Goal: Transaction & Acquisition: Subscribe to service/newsletter

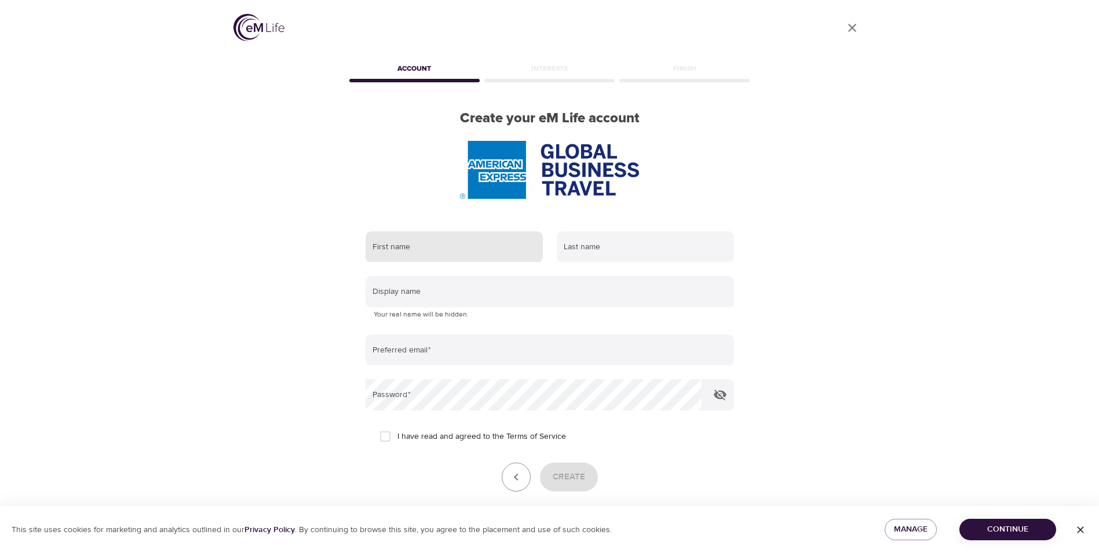
click at [410, 259] on input "text" at bounding box center [453, 246] width 177 height 31
type input "Clare"
type input "Coltman"
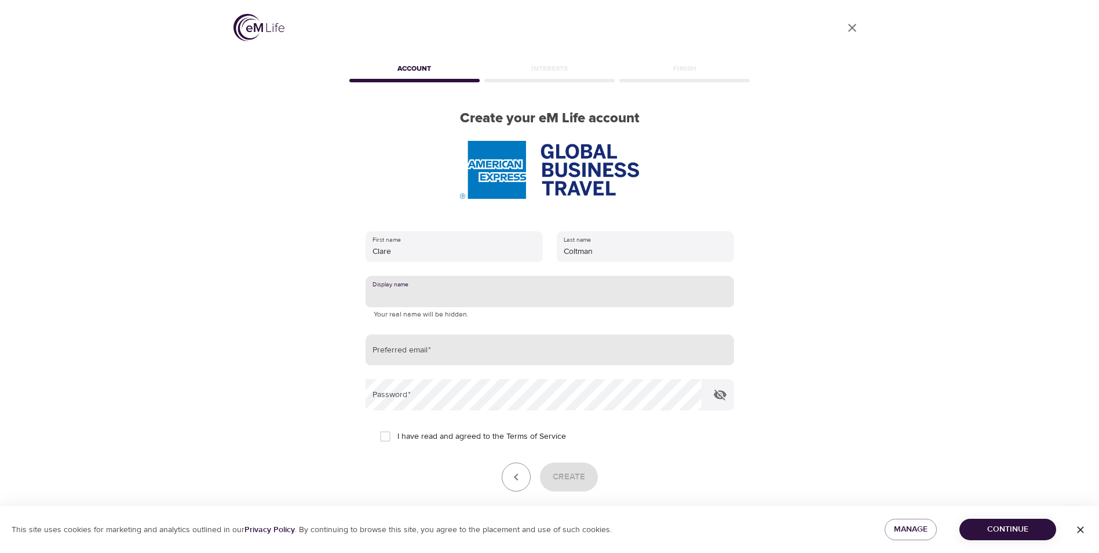
click at [449, 346] on input "email" at bounding box center [549, 349] width 368 height 31
type input "clare.coltman@amexgbt.com"
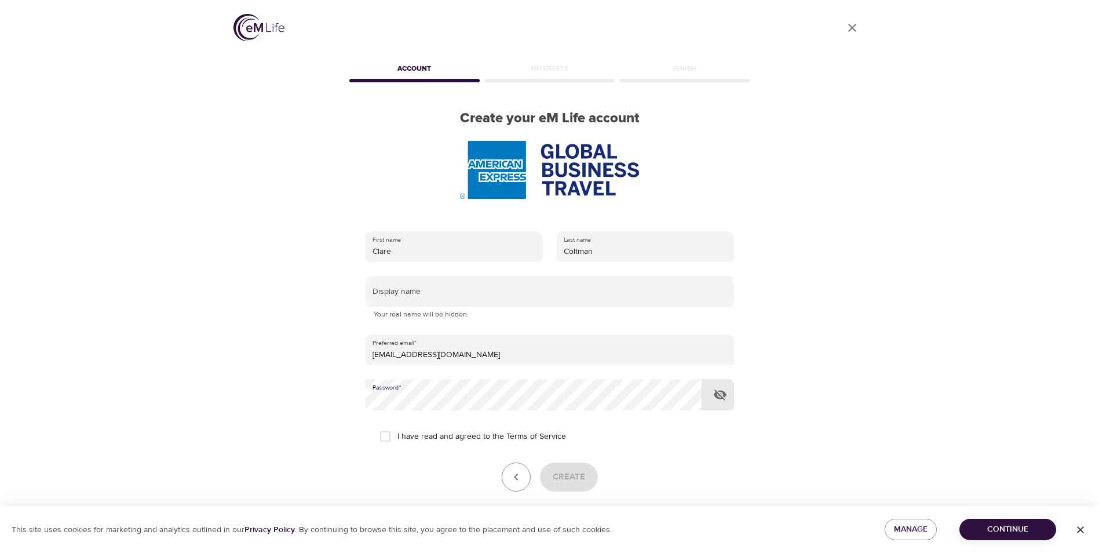
click at [388, 437] on input "I have read and agreed to the Terms of Service" at bounding box center [385, 436] width 24 height 24
checkbox input "true"
click at [576, 471] on span "Create" at bounding box center [569, 476] width 32 height 15
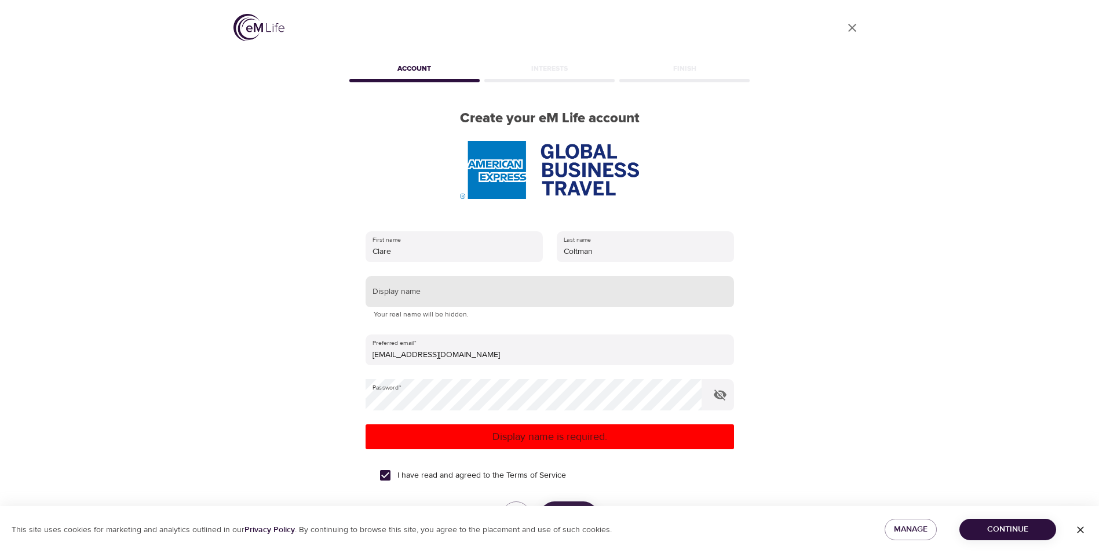
click at [438, 284] on input "text" at bounding box center [549, 291] width 368 height 31
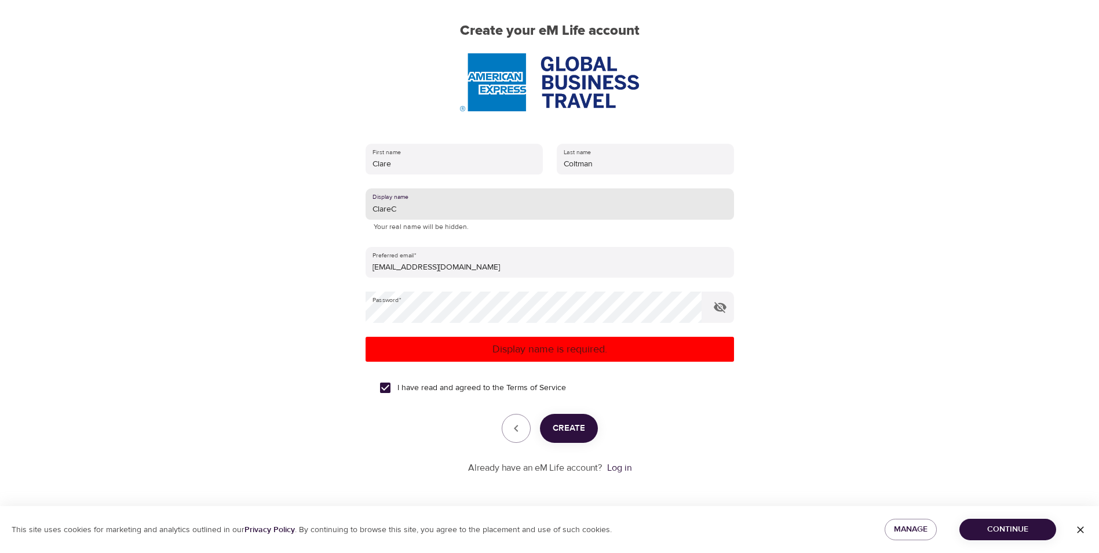
click at [563, 422] on span "Create" at bounding box center [569, 427] width 32 height 15
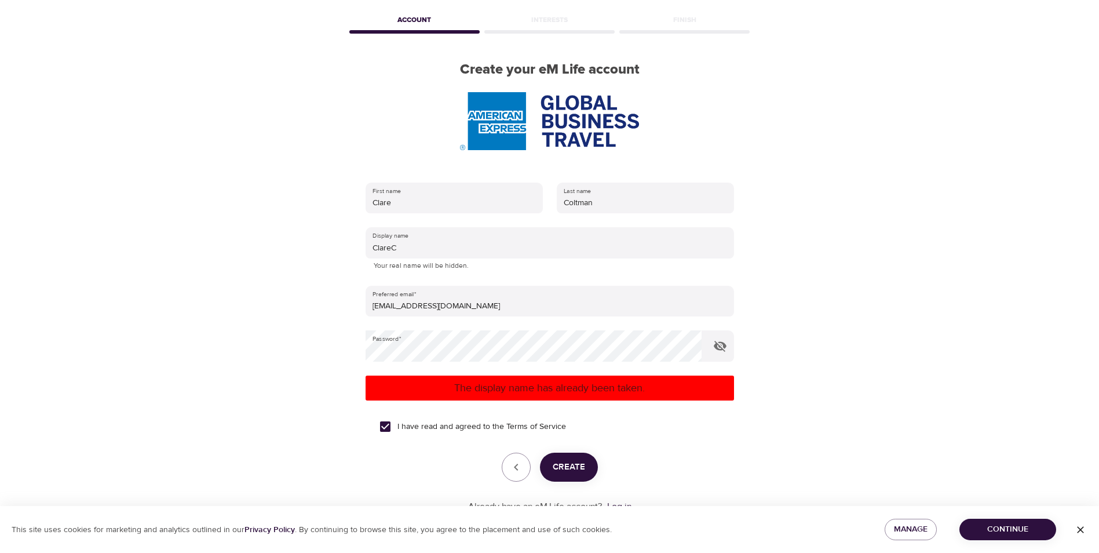
scroll to position [87, 0]
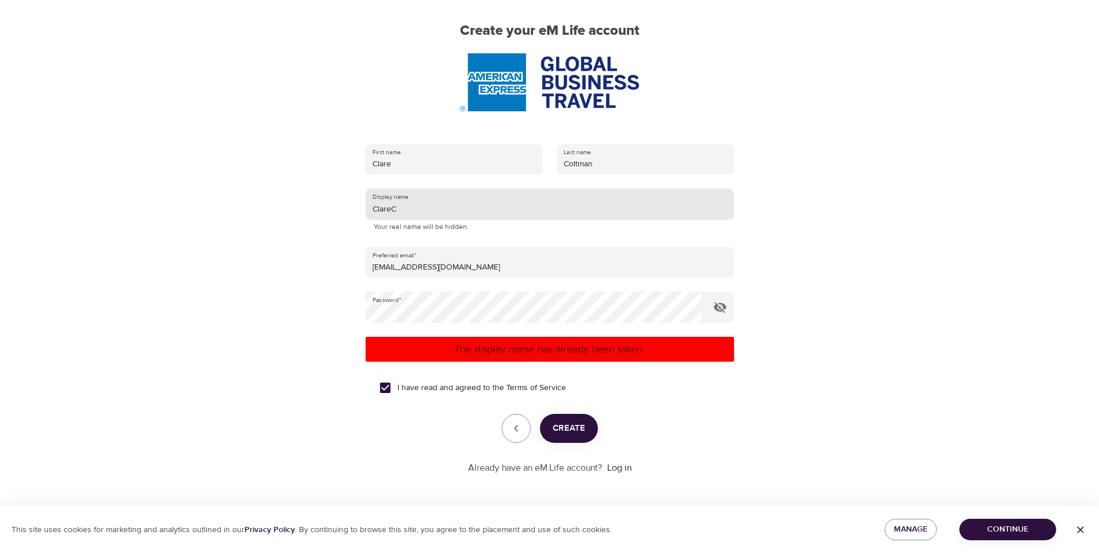
click at [454, 212] on input "ClareC" at bounding box center [549, 203] width 368 height 31
click at [561, 423] on span "Create" at bounding box center [569, 427] width 32 height 15
click at [437, 215] on input "Clare" at bounding box center [549, 203] width 368 height 31
type input "ClareColtman"
click at [571, 426] on span "Create" at bounding box center [569, 427] width 32 height 15
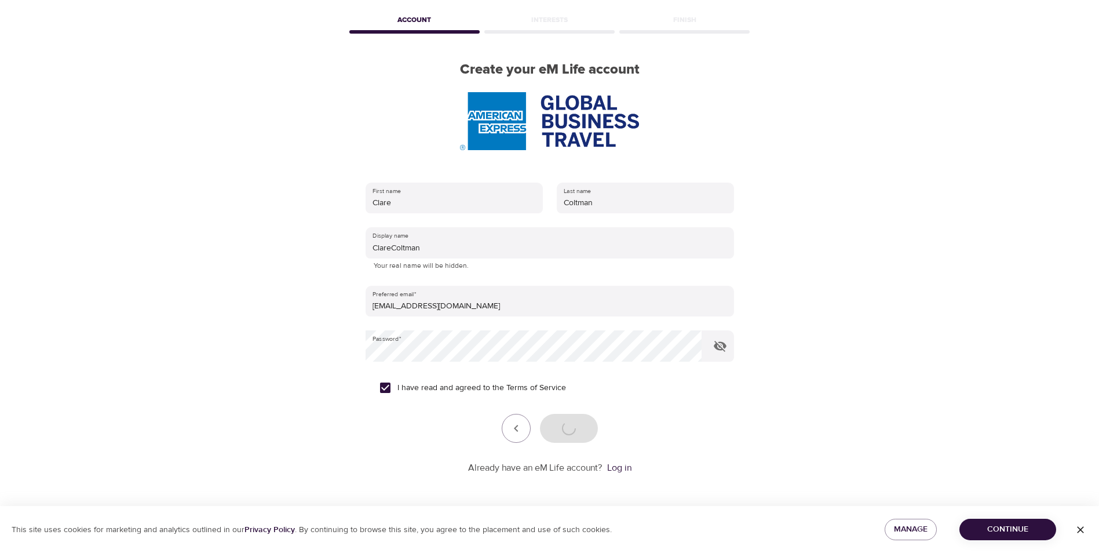
scroll to position [49, 0]
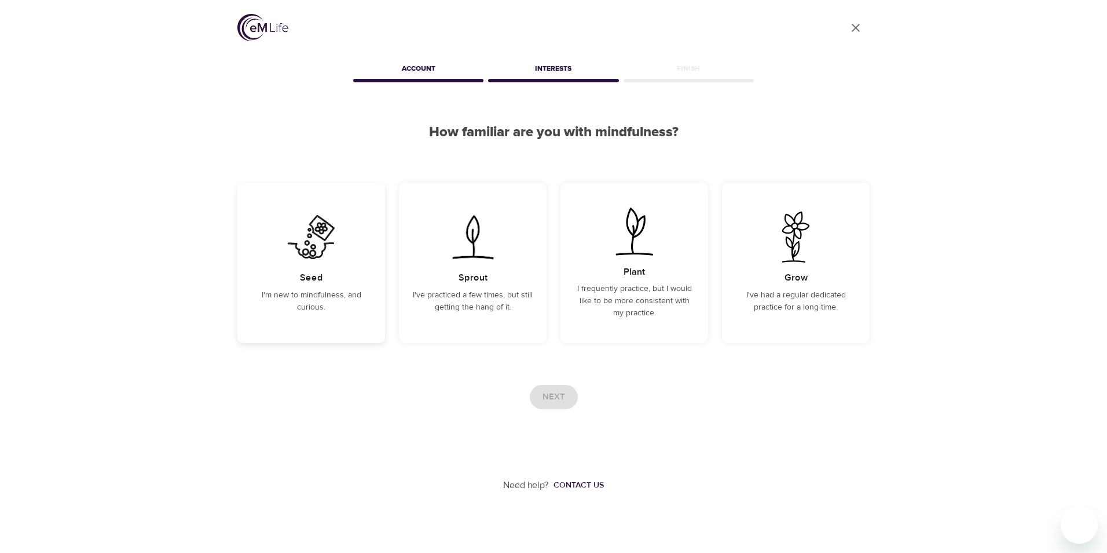
click at [305, 228] on img at bounding box center [311, 236] width 58 height 51
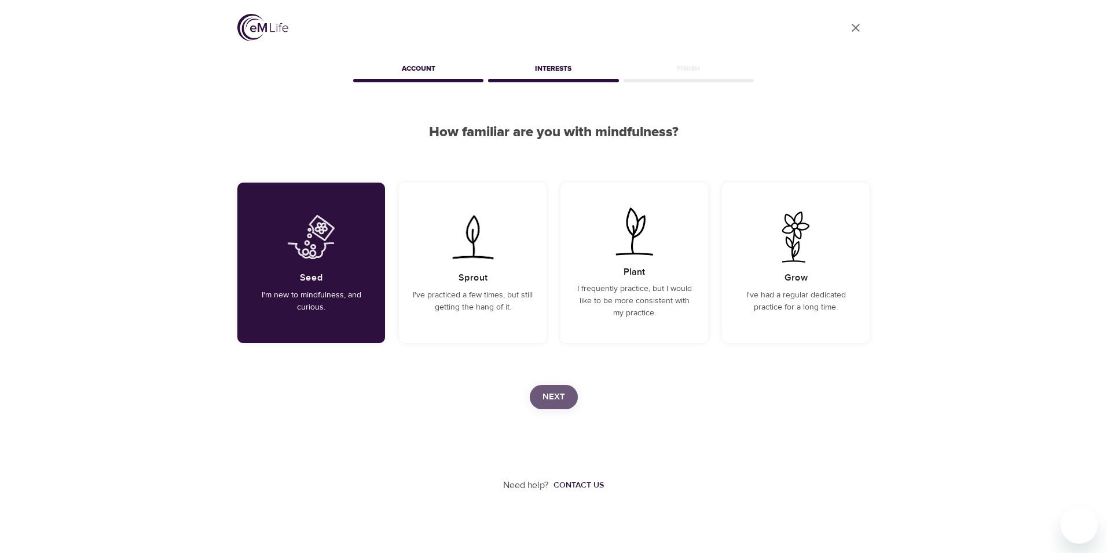
click at [564, 401] on span "Next" at bounding box center [554, 396] width 23 height 15
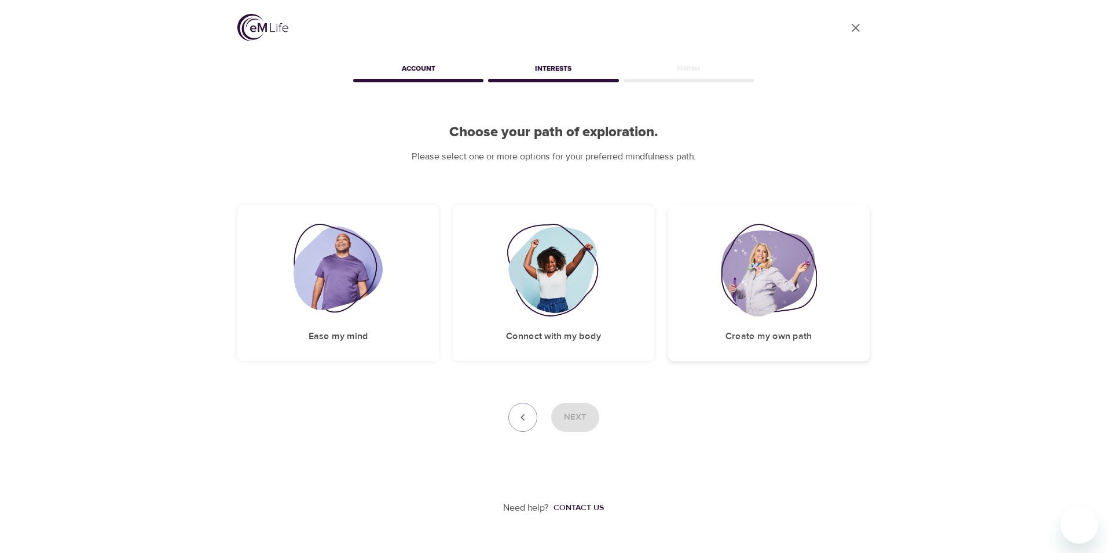
click at [802, 288] on img at bounding box center [769, 270] width 96 height 93
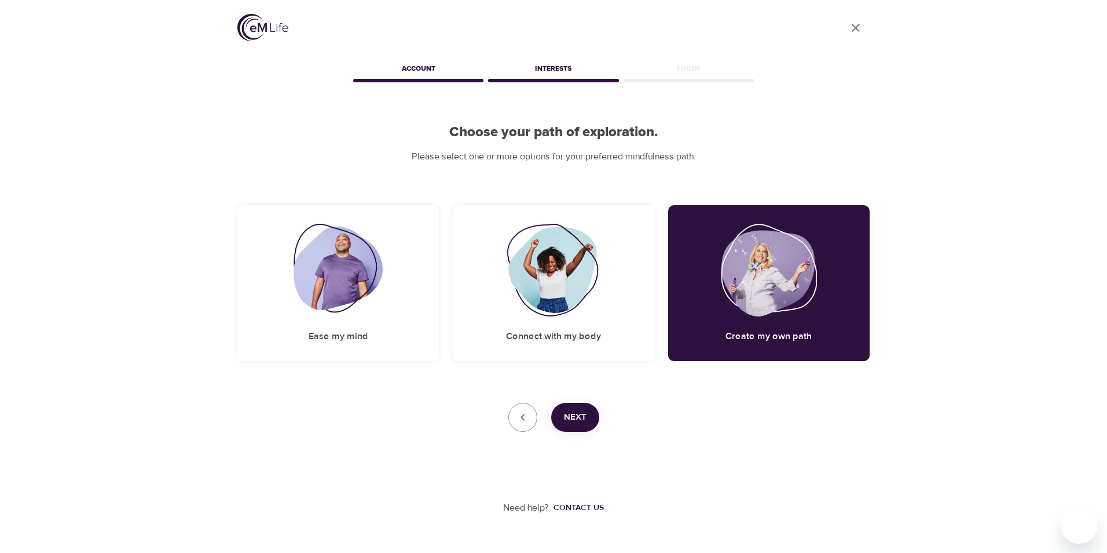
click at [586, 417] on span "Next" at bounding box center [575, 416] width 23 height 15
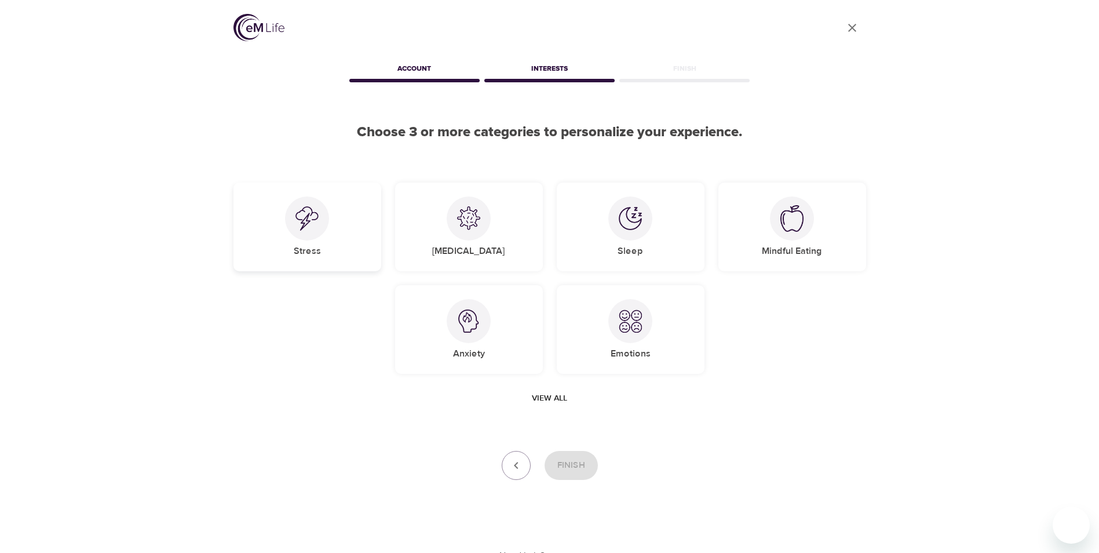
click at [324, 232] on div "Stress" at bounding box center [307, 226] width 148 height 89
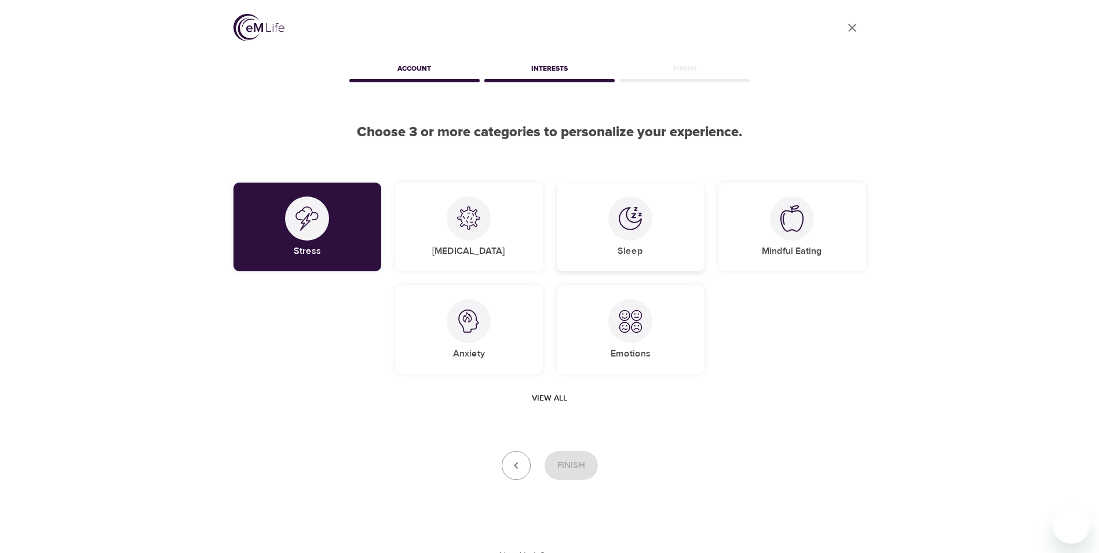
click at [639, 210] on img at bounding box center [630, 218] width 23 height 23
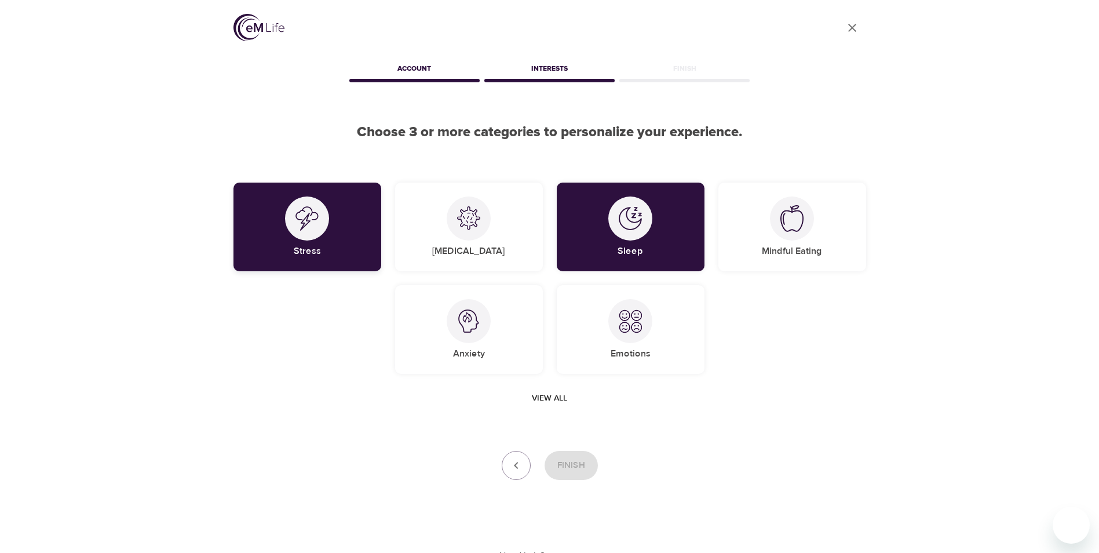
click at [336, 211] on div "Stress" at bounding box center [307, 226] width 148 height 89
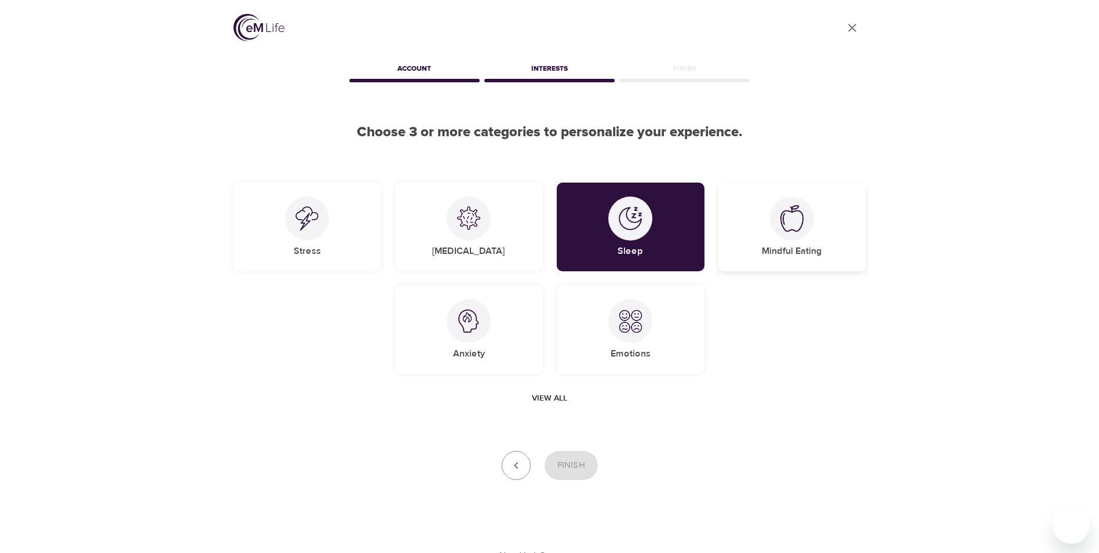
click at [757, 221] on div "Mindful Eating" at bounding box center [792, 226] width 148 height 89
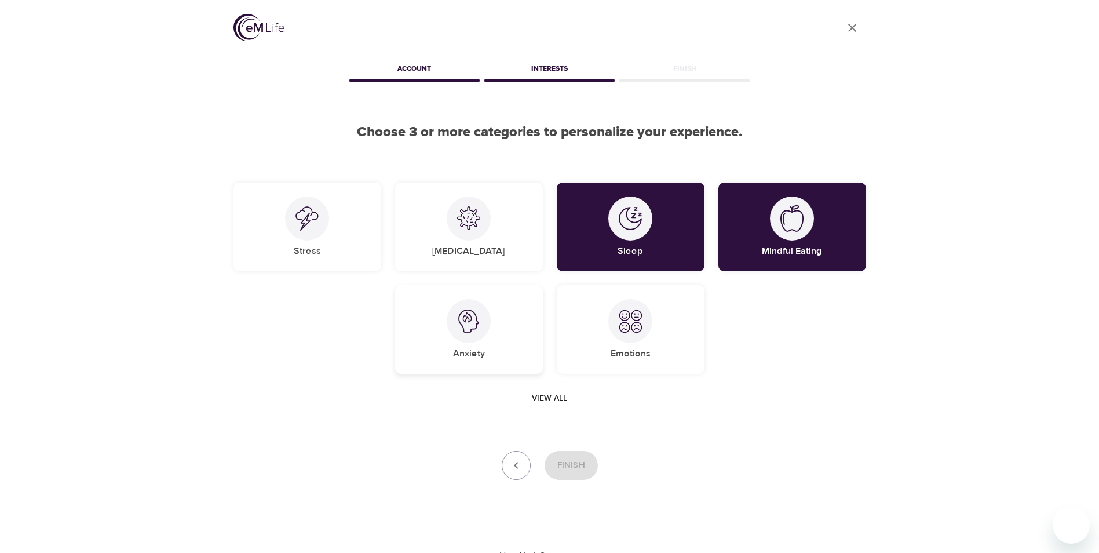
click at [489, 329] on div at bounding box center [469, 321] width 44 height 44
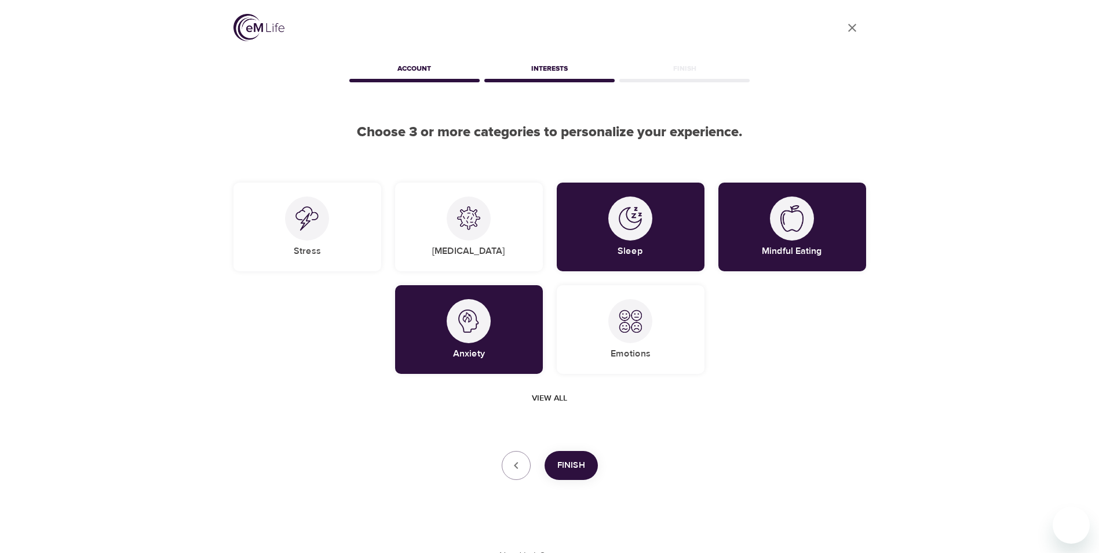
click at [579, 456] on button "Finish" at bounding box center [570, 465] width 53 height 29
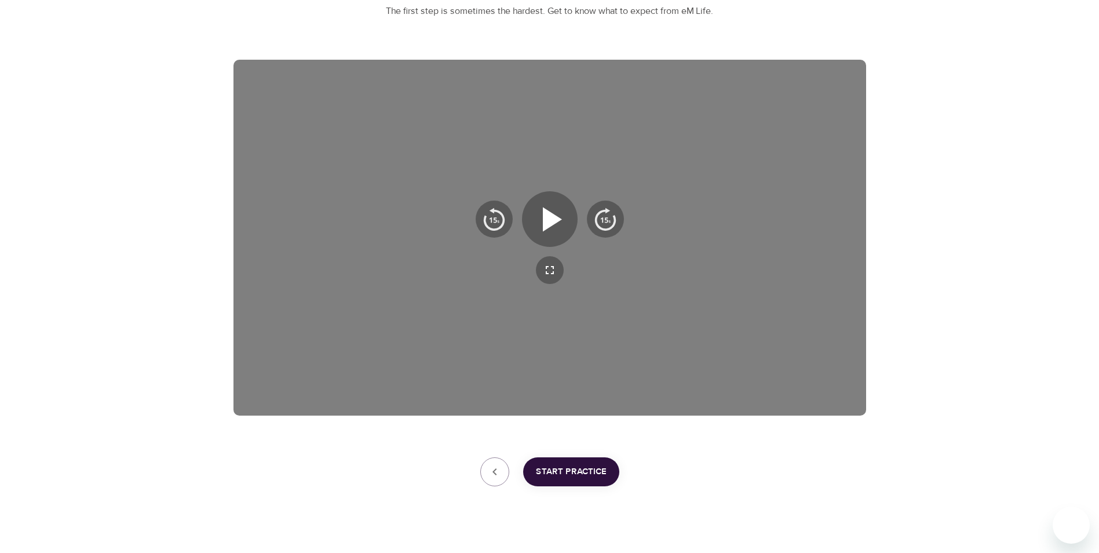
scroll to position [162, 0]
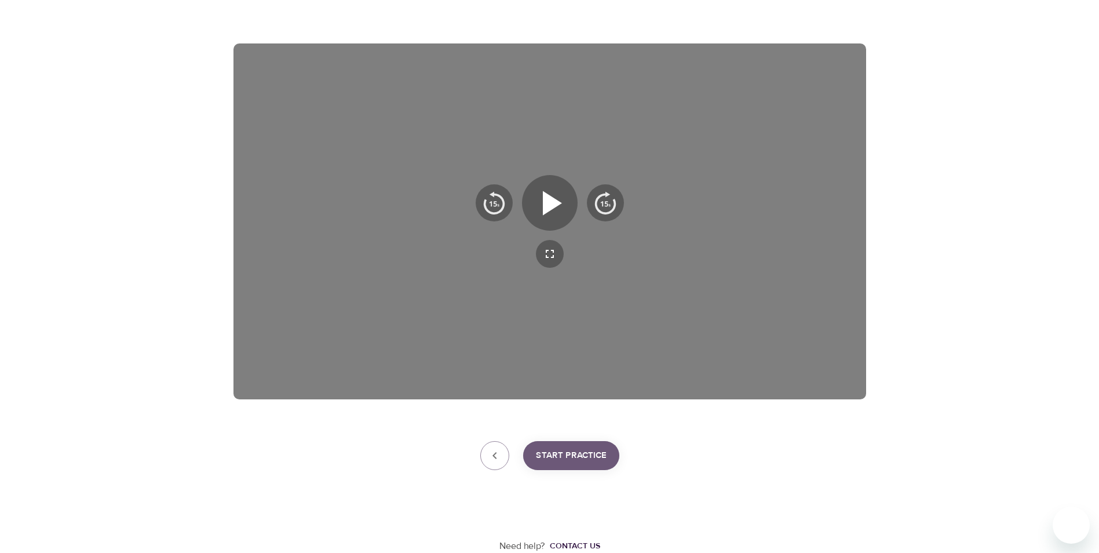
click at [565, 453] on span "Start Practice" at bounding box center [571, 455] width 71 height 15
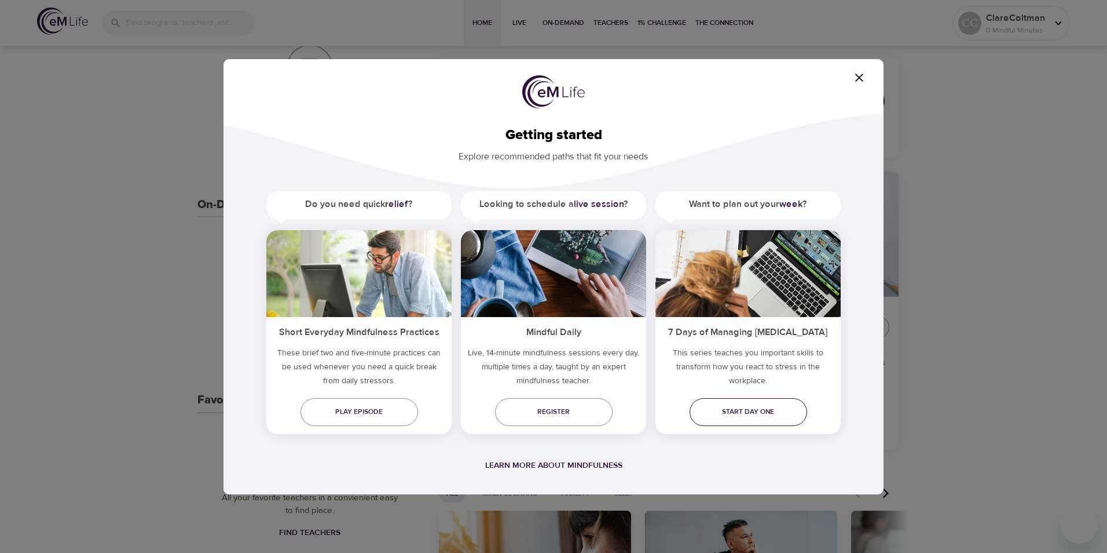
click at [749, 411] on span "Start day one" at bounding box center [748, 411] width 99 height 12
